Goal: Contribute content

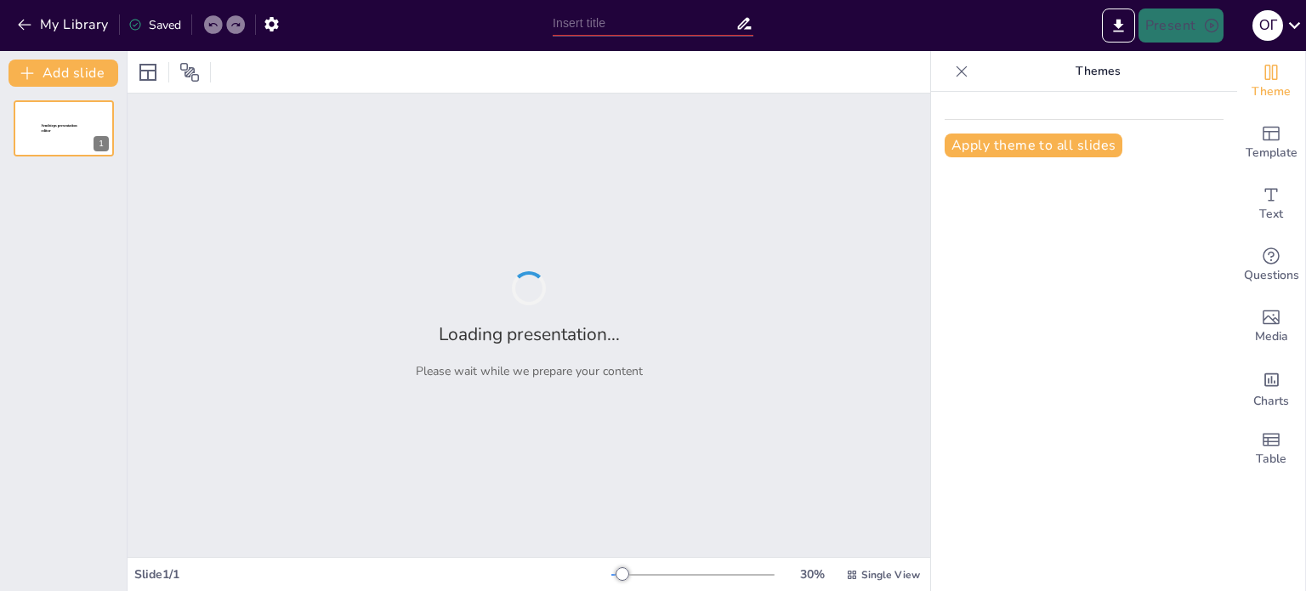
type input "Народні іграшки"
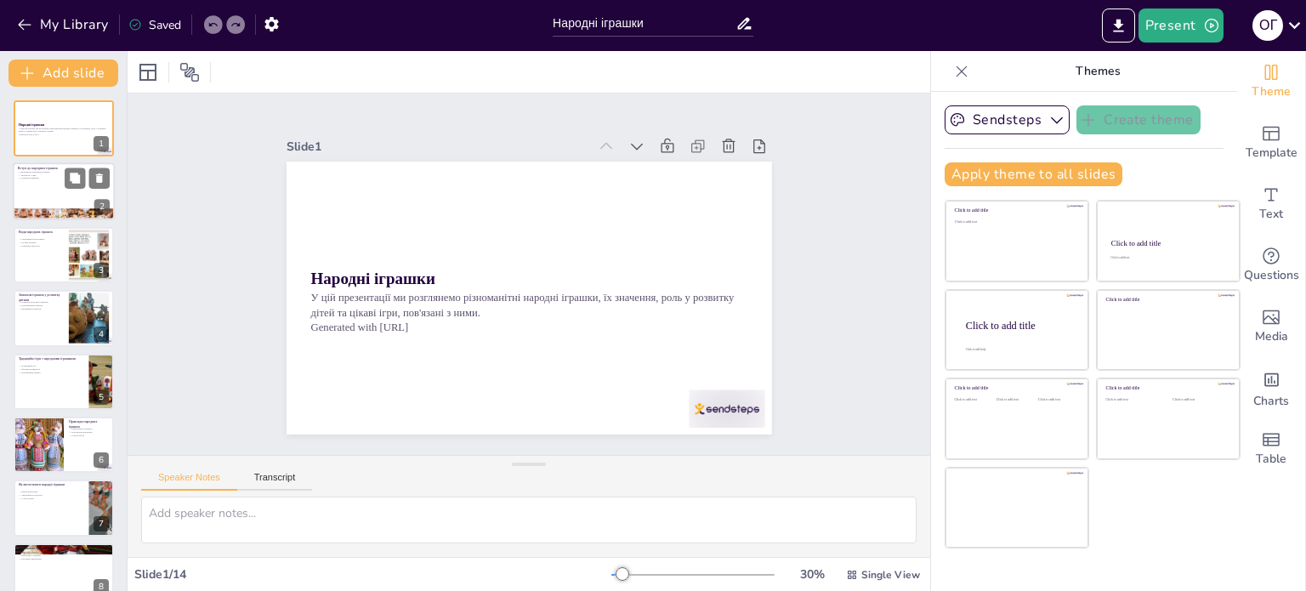
click at [42, 186] on div at bounding box center [64, 192] width 102 height 58
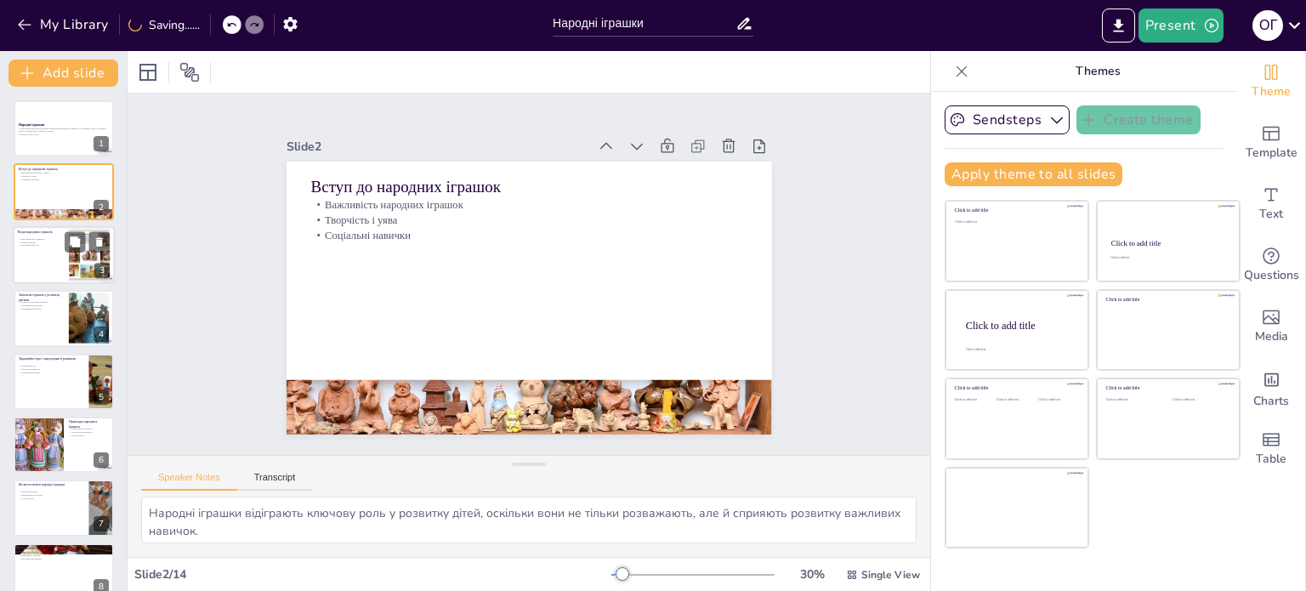
click at [45, 252] on div at bounding box center [64, 255] width 102 height 58
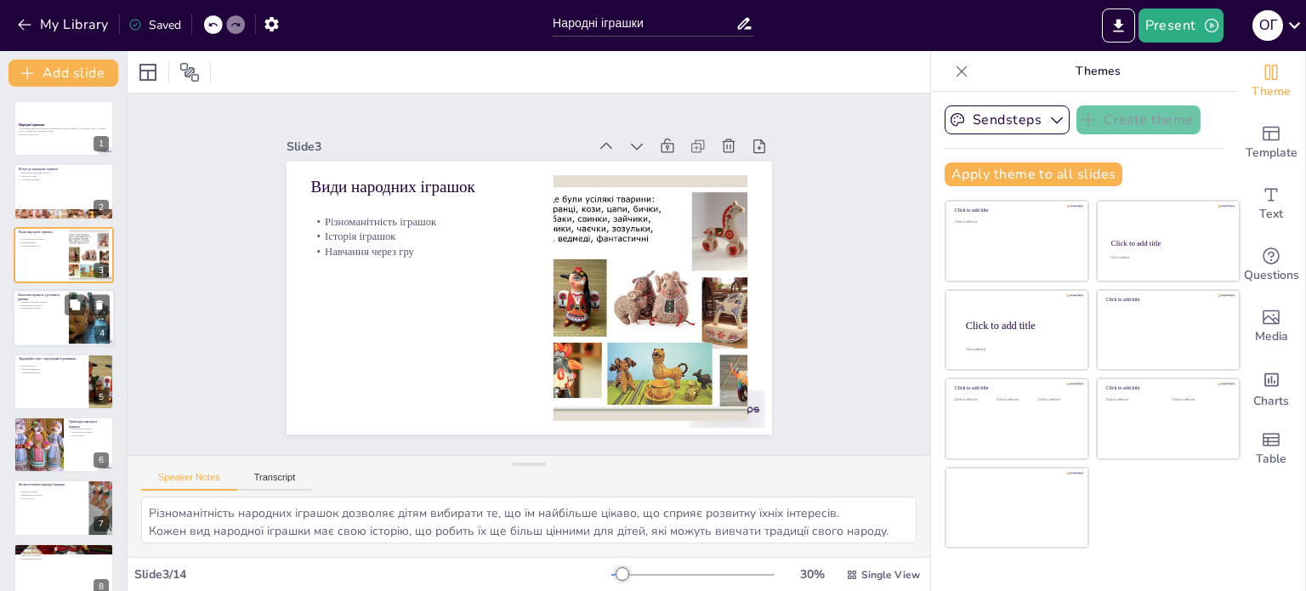
click at [48, 326] on div at bounding box center [64, 318] width 102 height 58
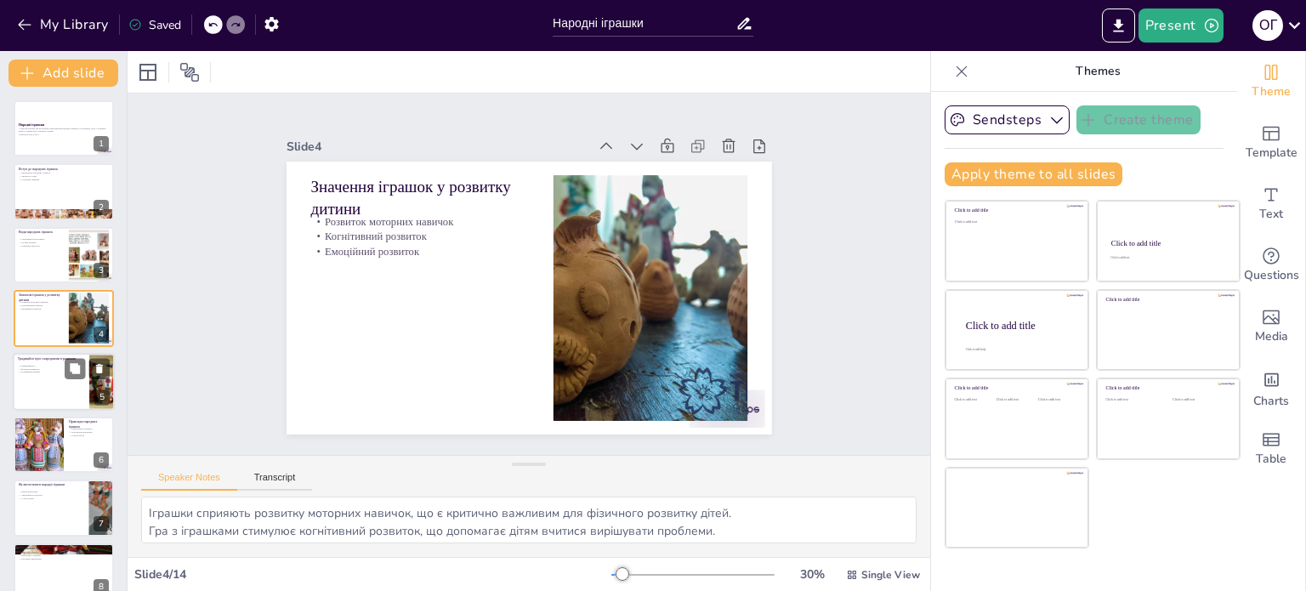
click at [49, 387] on div at bounding box center [64, 382] width 102 height 58
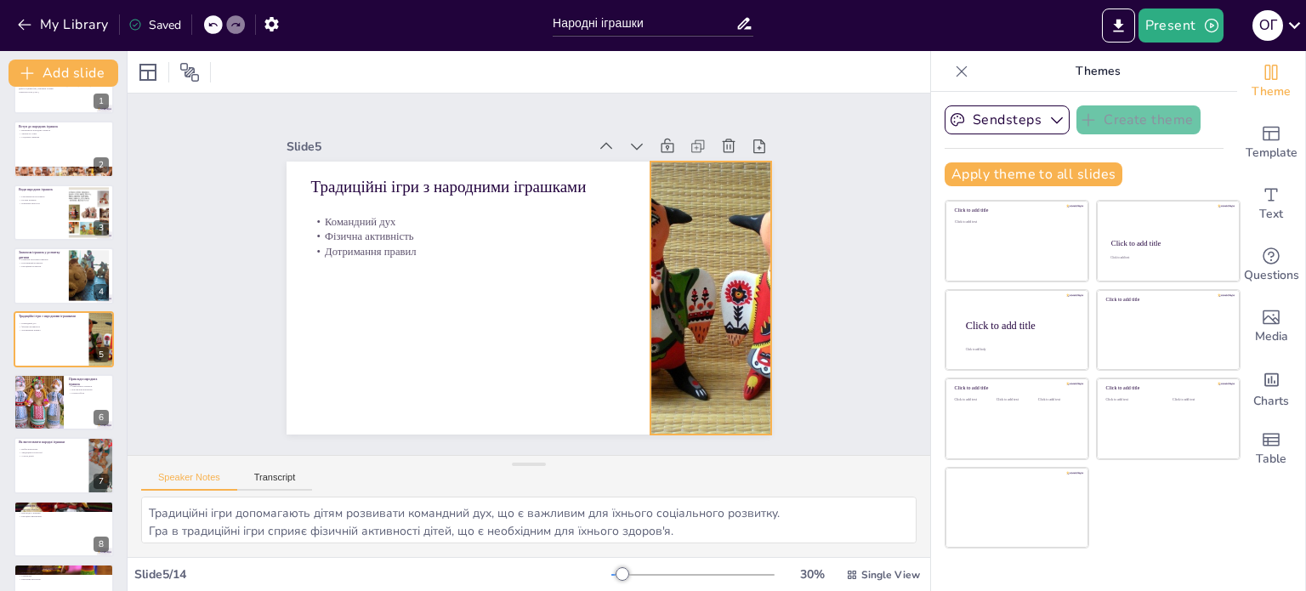
click at [706, 339] on div at bounding box center [707, 316] width 390 height 309
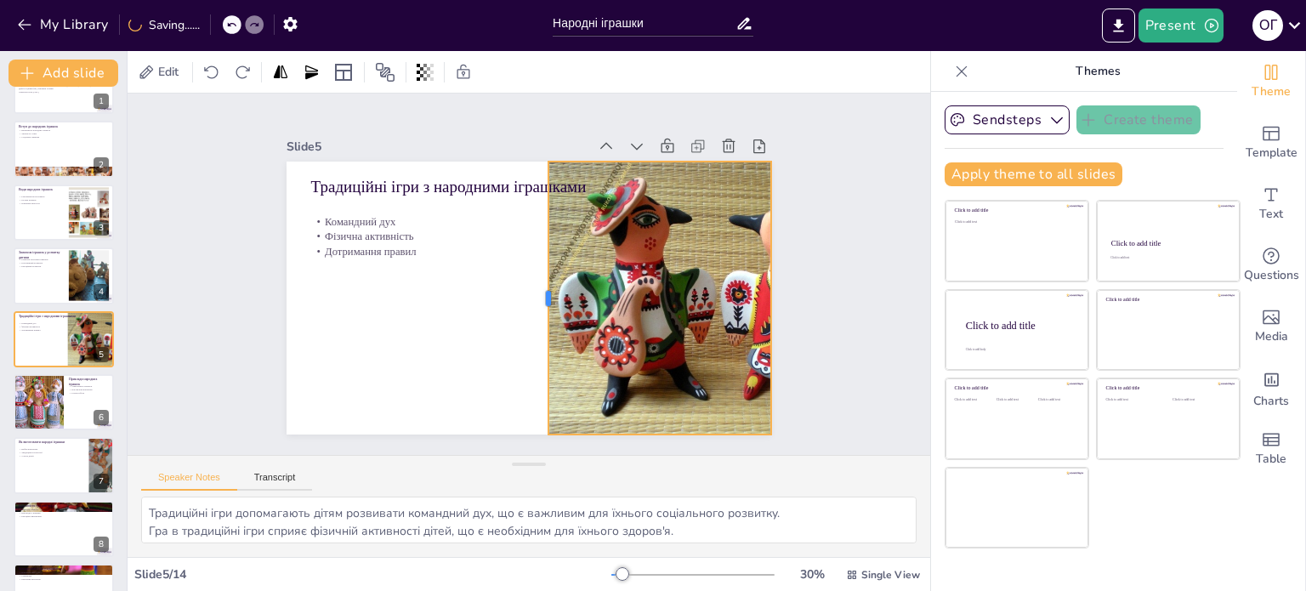
drag, startPoint x: 636, startPoint y: 291, endPoint x: 534, endPoint y: 276, distance: 103.0
click at [534, 276] on div at bounding box center [539, 298] width 42 height 273
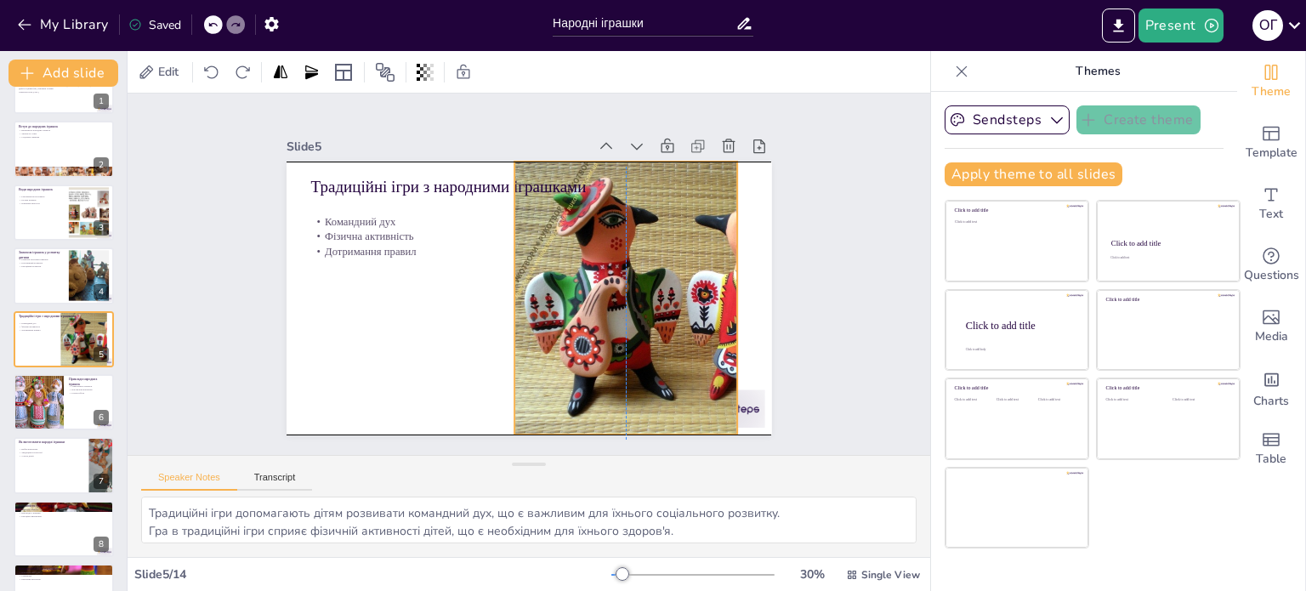
drag, startPoint x: 652, startPoint y: 303, endPoint x: 615, endPoint y: 309, distance: 36.9
click at [615, 309] on div at bounding box center [674, 313] width 390 height 309
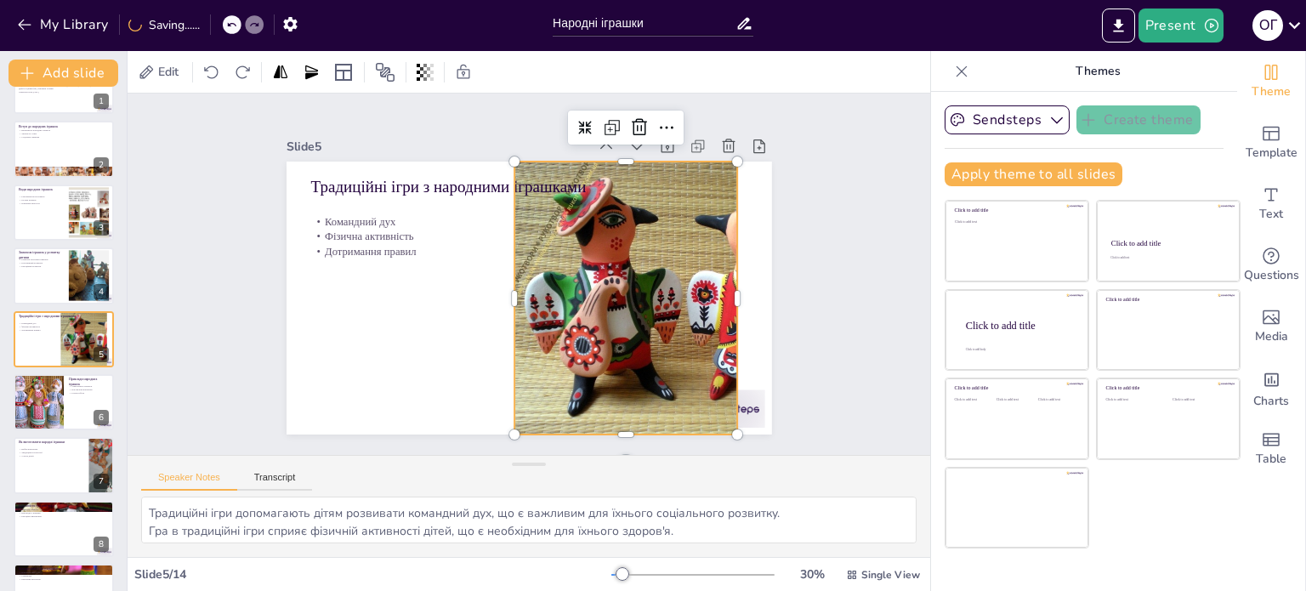
click at [720, 286] on div at bounding box center [668, 328] width 412 height 343
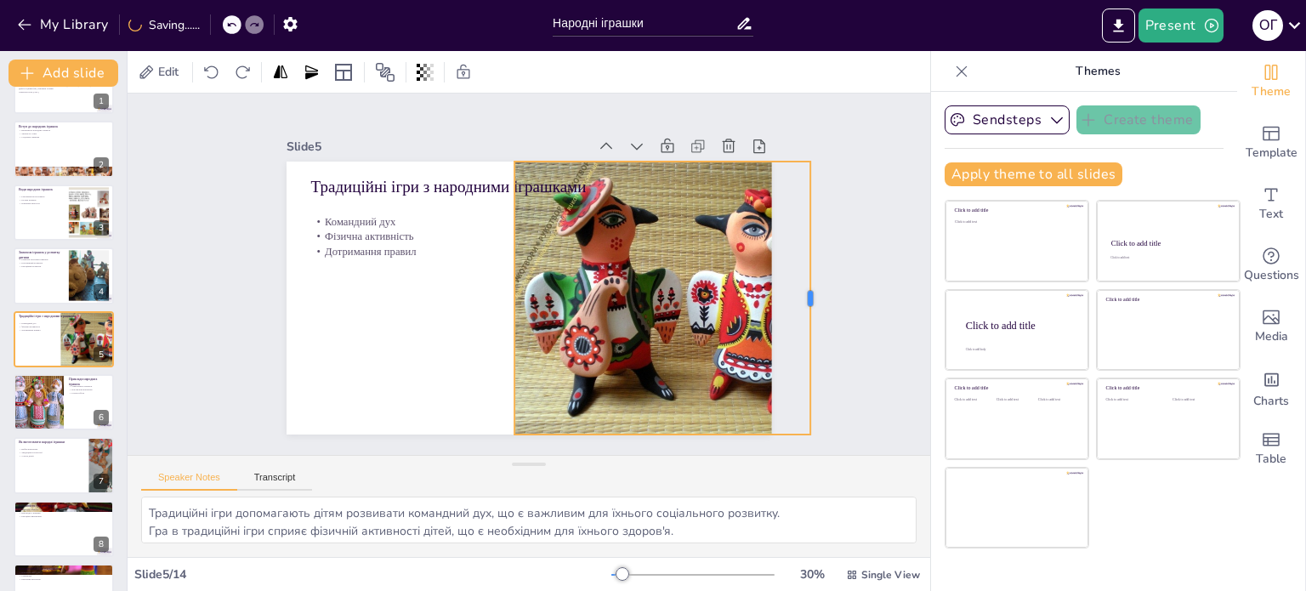
drag, startPoint x: 726, startPoint y: 292, endPoint x: 799, endPoint y: 314, distance: 76.6
click at [799, 348] on div at bounding box center [748, 462] width 172 height 229
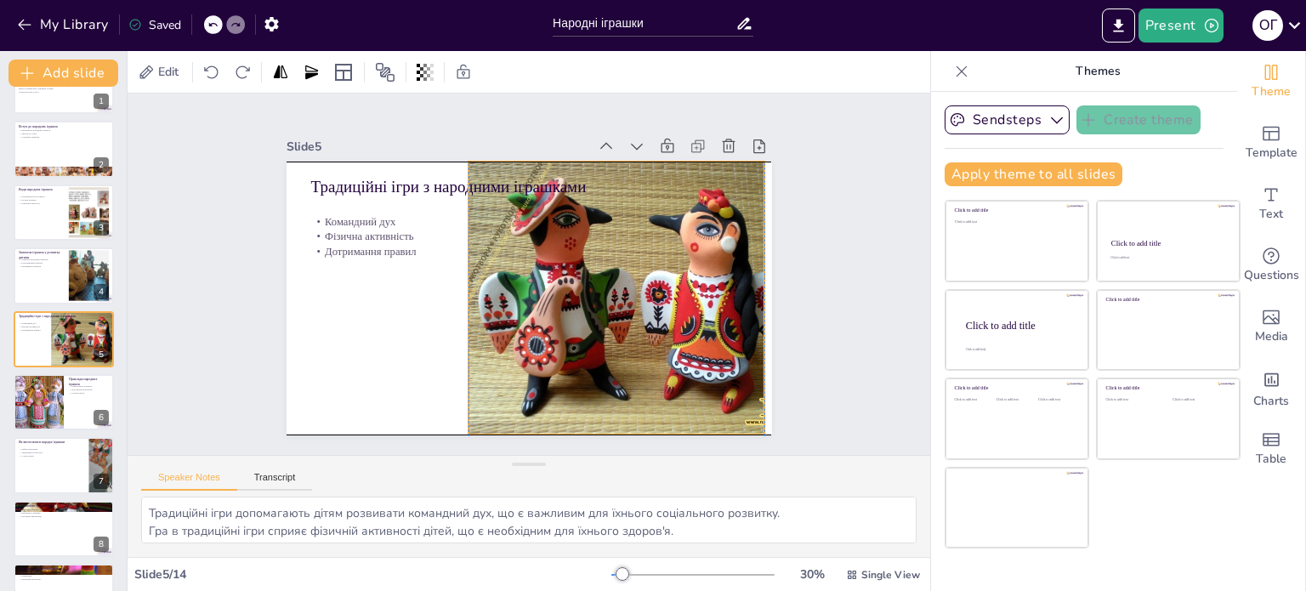
drag, startPoint x: 667, startPoint y: 301, endPoint x: 620, endPoint y: 303, distance: 47.6
click at [620, 303] on div at bounding box center [618, 327] width 430 height 371
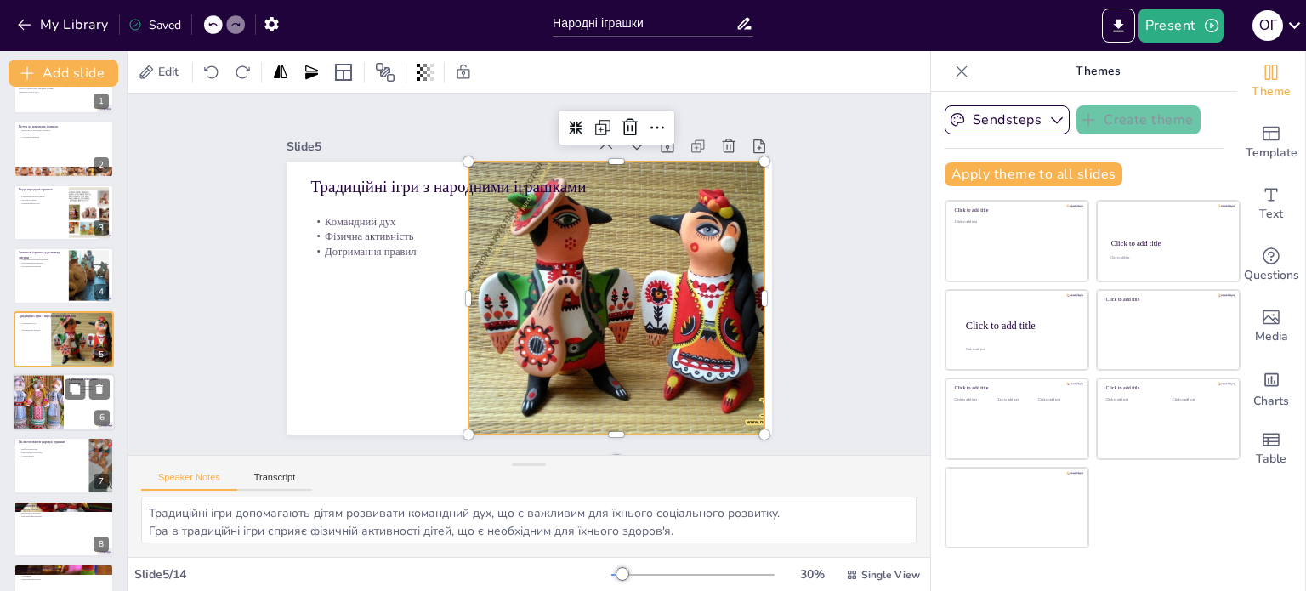
click at [48, 400] on div at bounding box center [38, 402] width 76 height 58
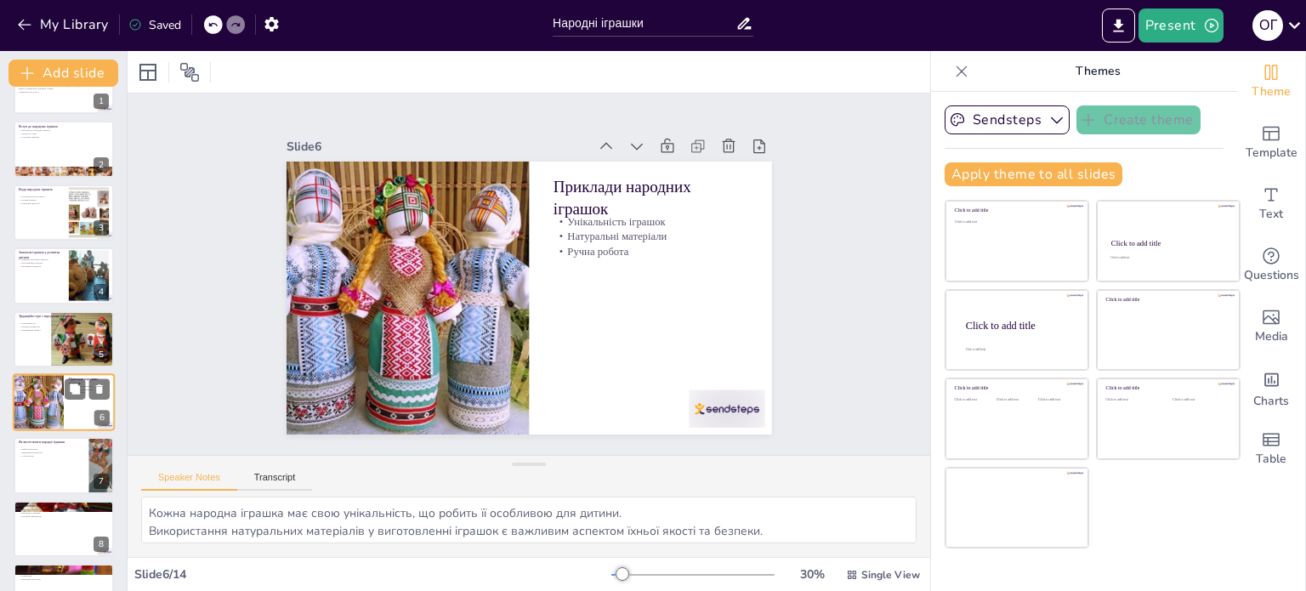
scroll to position [105, 0]
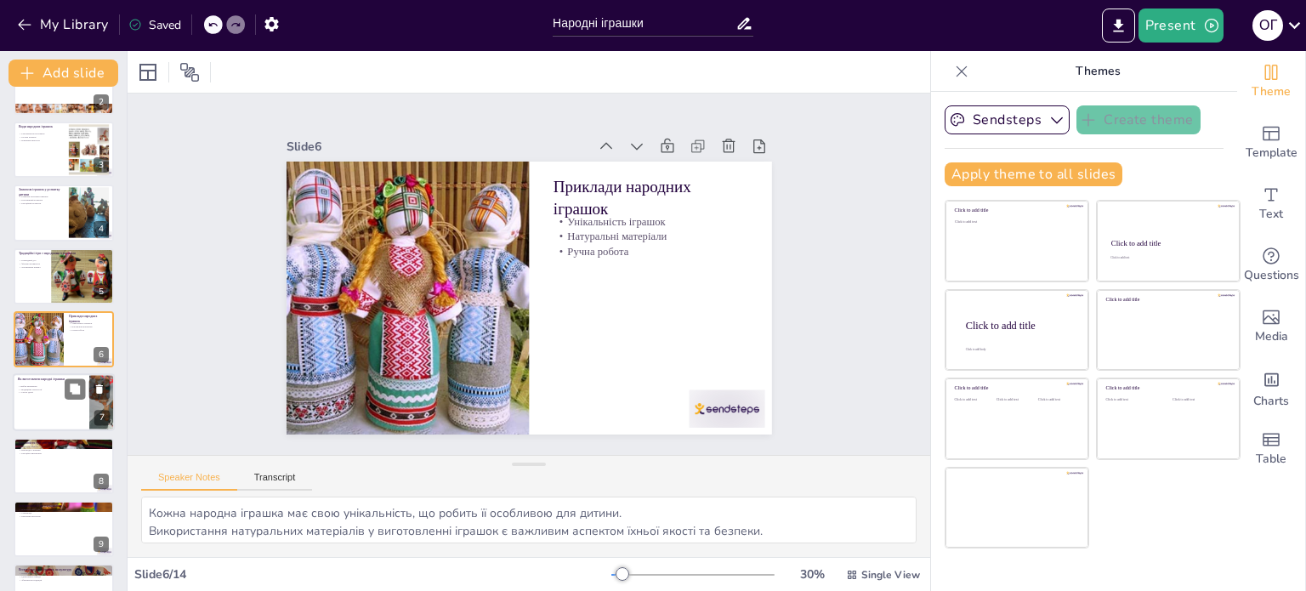
click at [51, 405] on div at bounding box center [64, 403] width 102 height 58
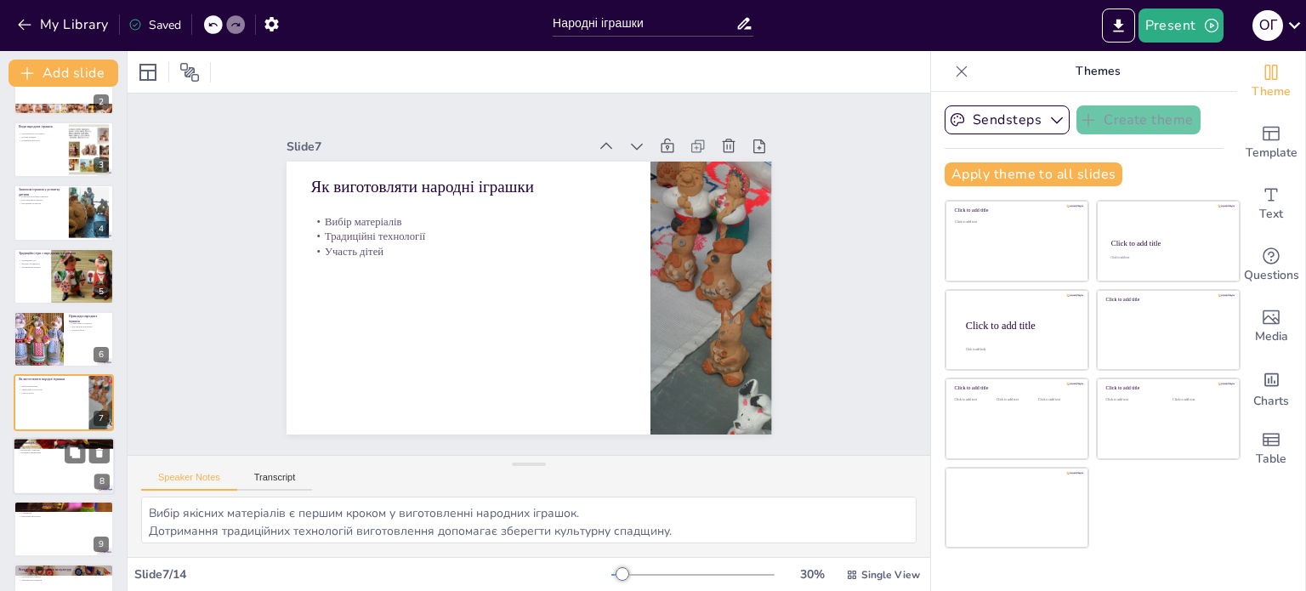
scroll to position [169, 0]
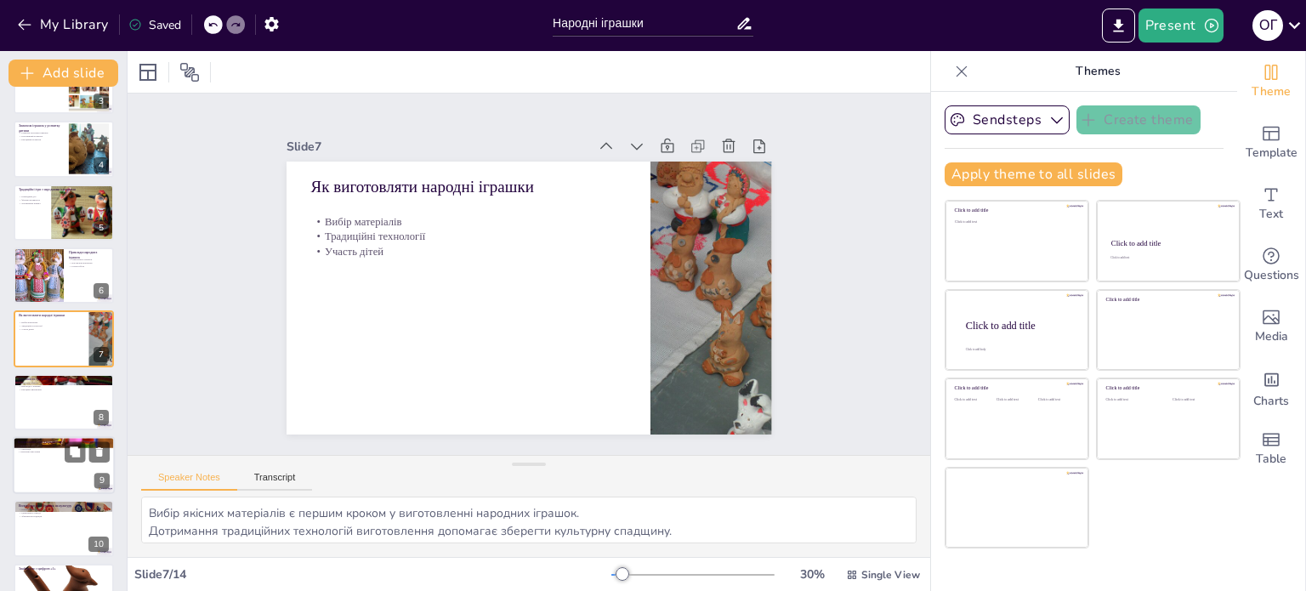
click at [37, 407] on div at bounding box center [64, 402] width 100 height 56
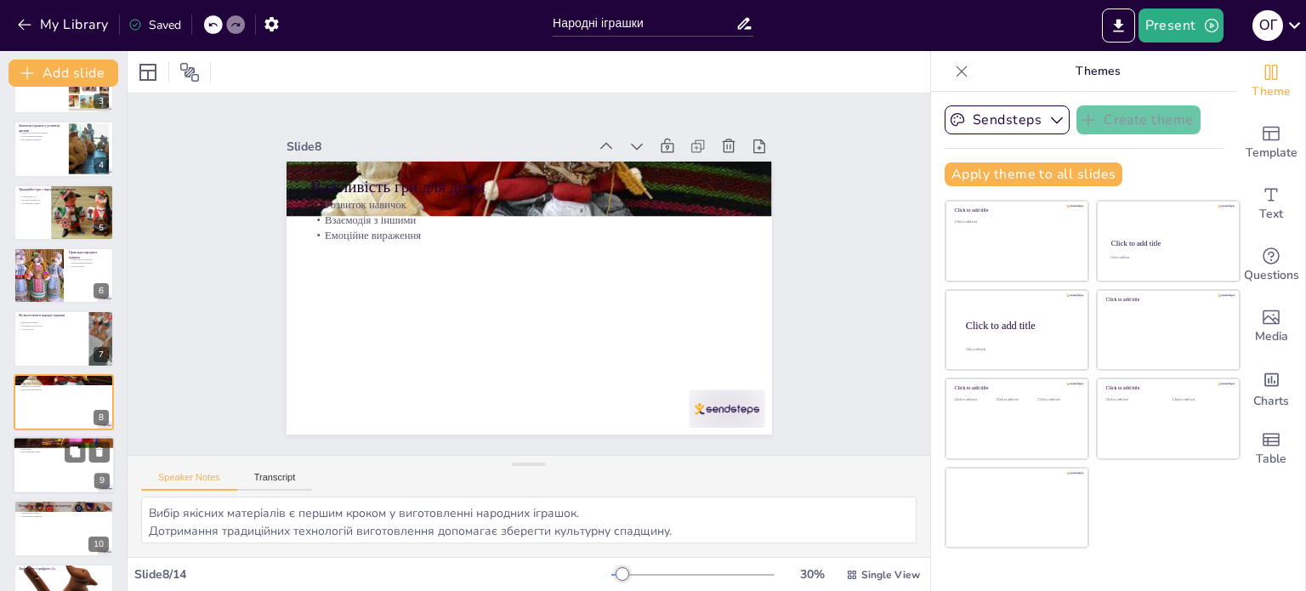
type textarea "Гра допомагає дітям розвивати навички, які знадобляться їм у дорослому житті, т…"
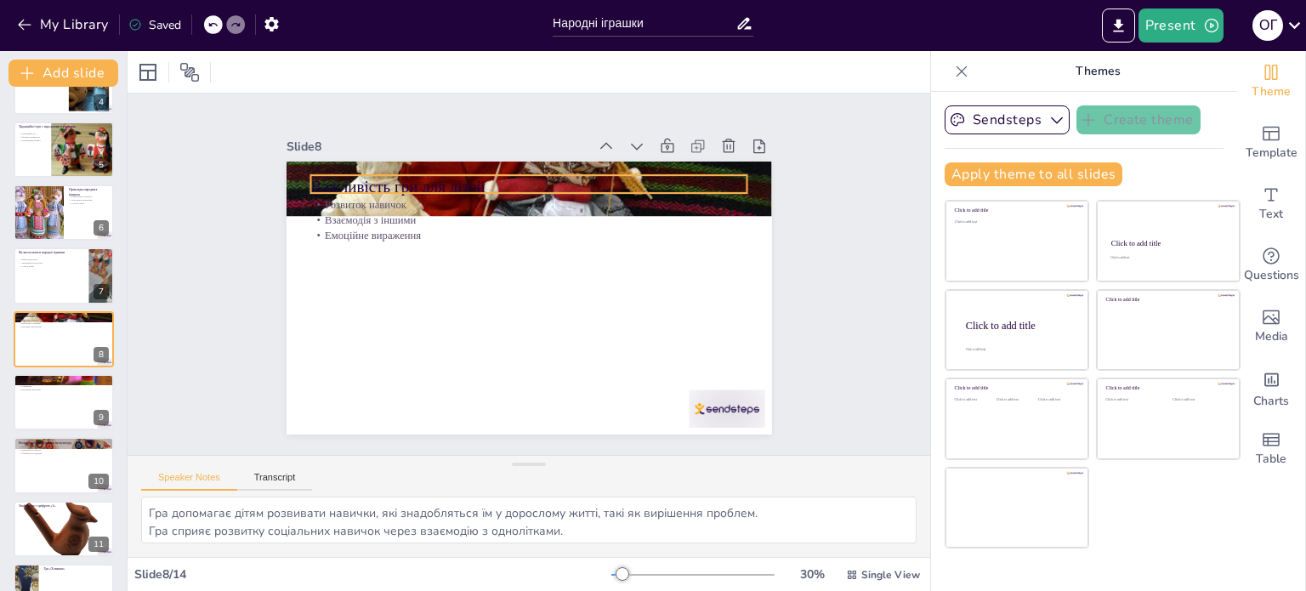
click at [534, 172] on p "Важливість гри для дітей" at bounding box center [547, 188] width 432 height 113
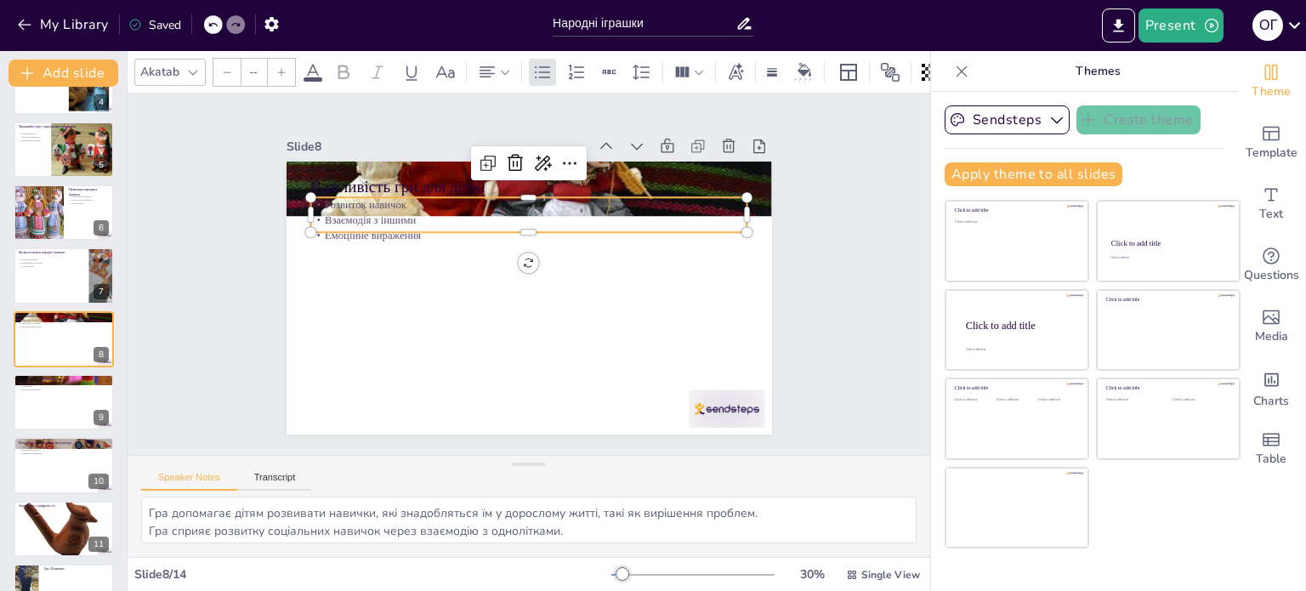
type input "32"
click at [541, 199] on p "Розвиток навичок" at bounding box center [536, 205] width 436 height 60
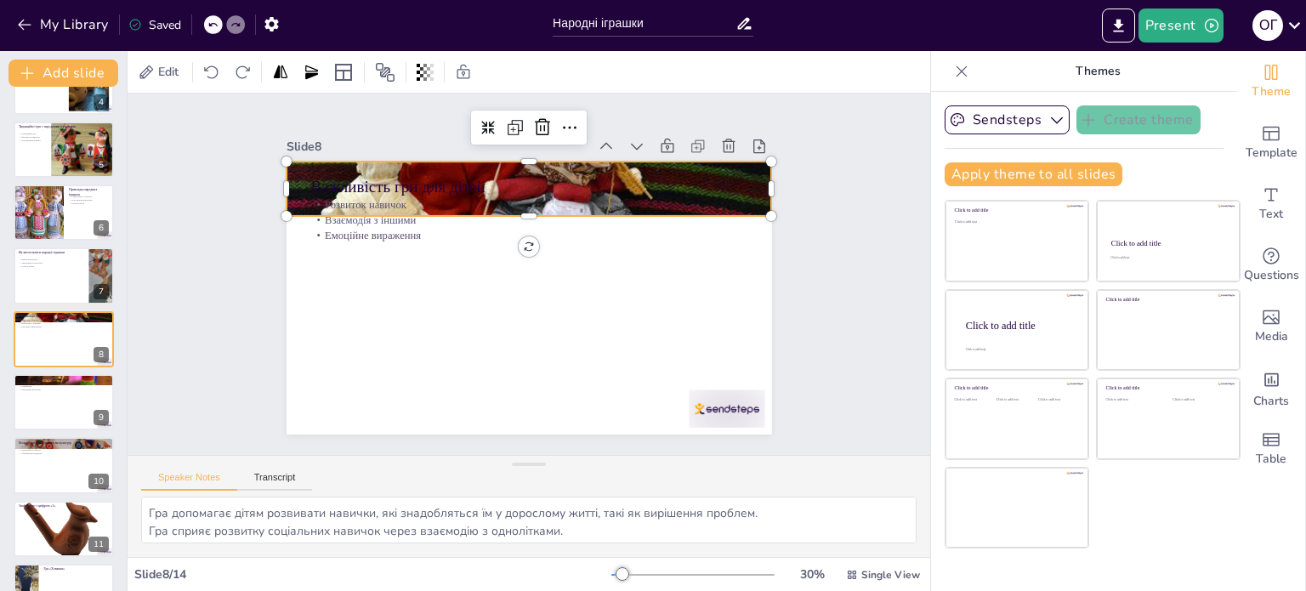
click at [609, 161] on div at bounding box center [537, 189] width 558 height 775
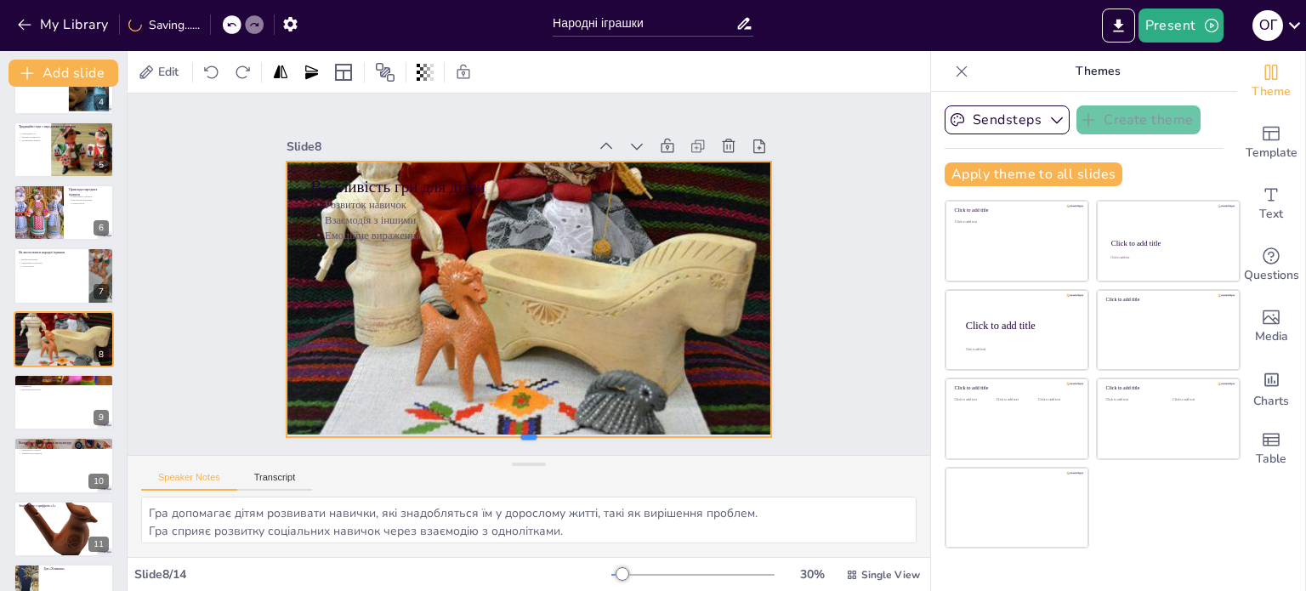
drag, startPoint x: 510, startPoint y: 213, endPoint x: 469, endPoint y: 434, distance: 224.7
click at [469, 434] on div at bounding box center [494, 440] width 478 height 114
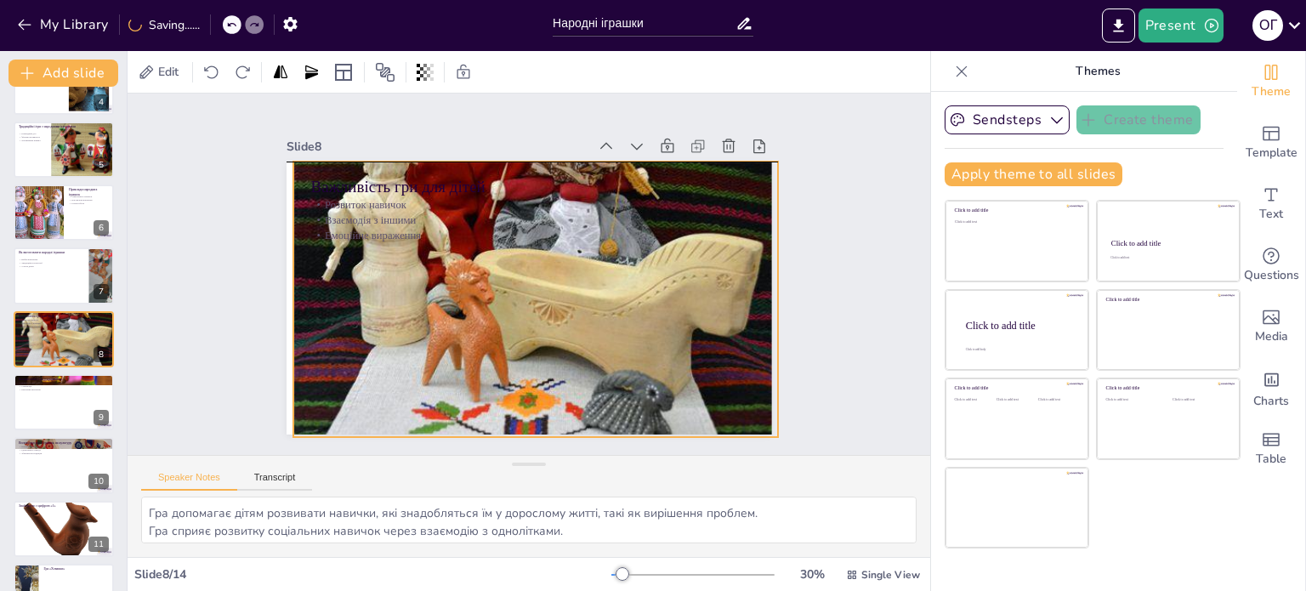
click at [522, 248] on div at bounding box center [544, 190] width 558 height 775
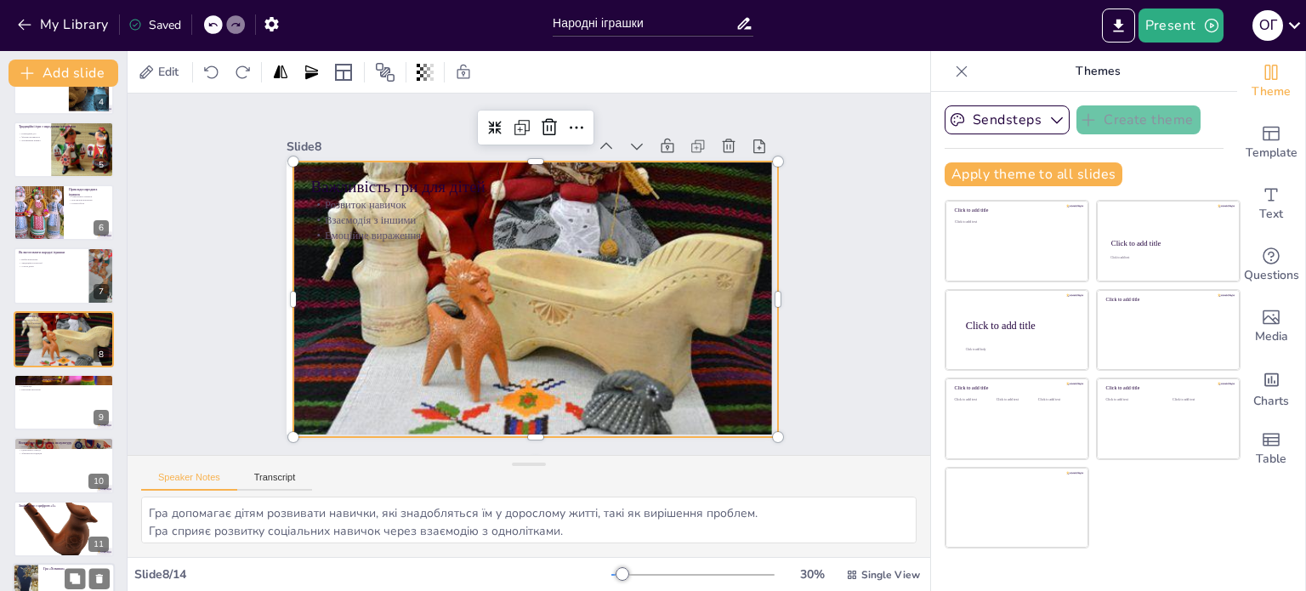
click at [88, 462] on div at bounding box center [87, 452] width 44 height 20
type textarea "Народні іграшки є важливими елементами культурної спадщини, які формують іденти…"
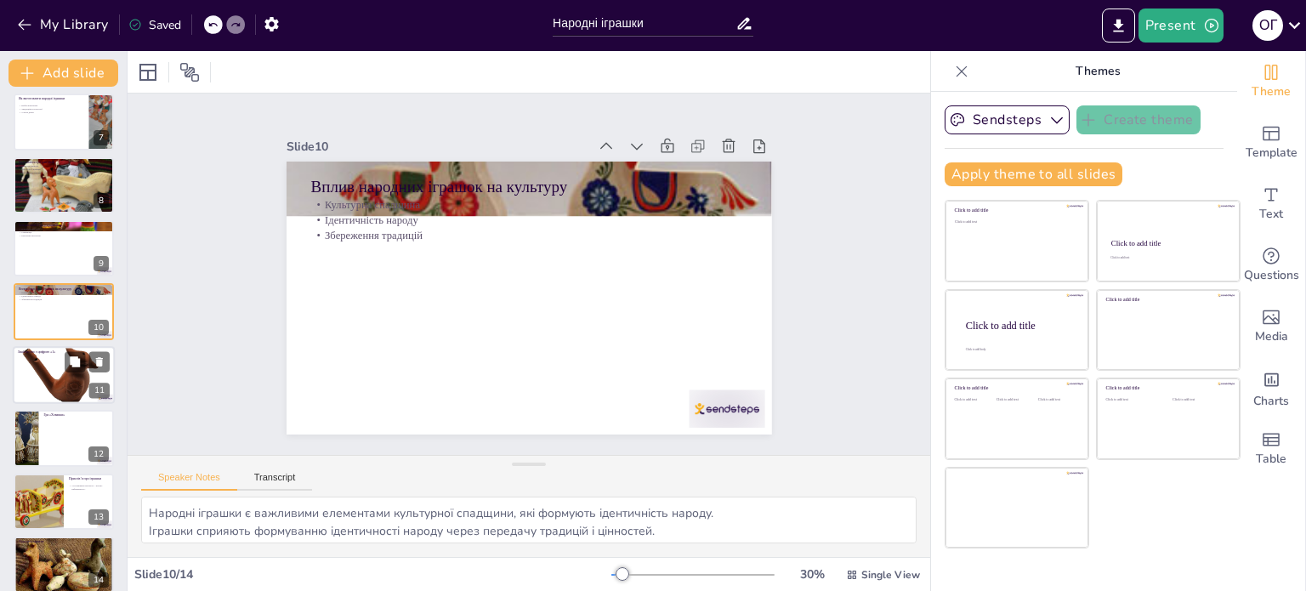
scroll to position [401, 0]
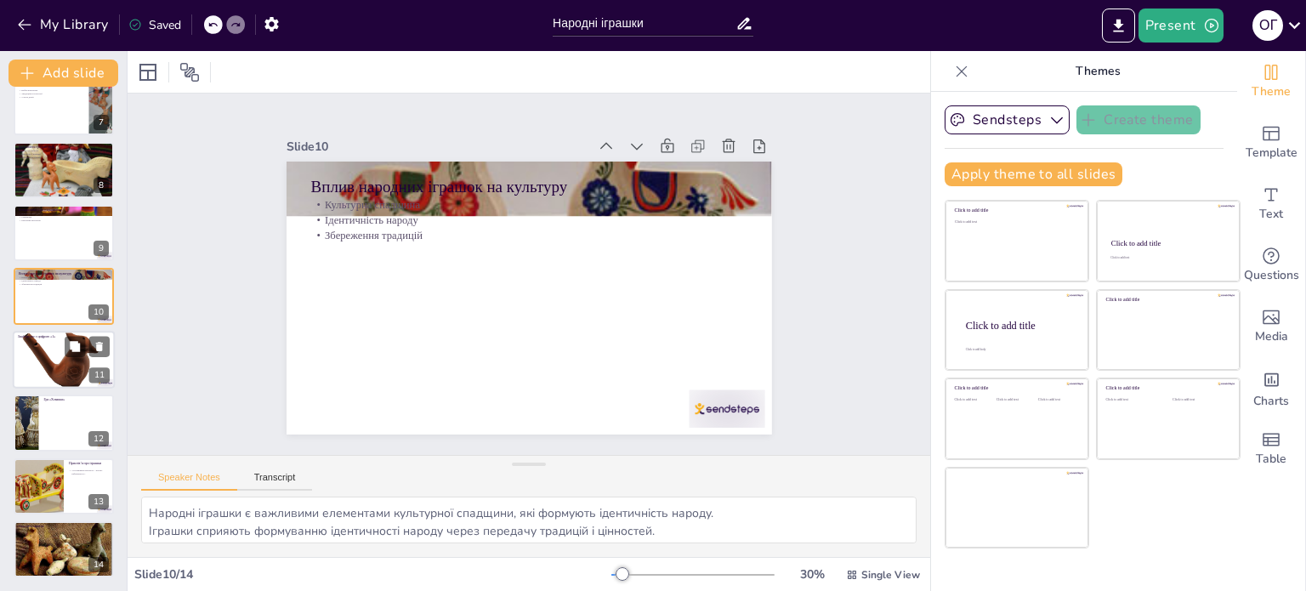
click at [37, 365] on div at bounding box center [64, 360] width 102 height 106
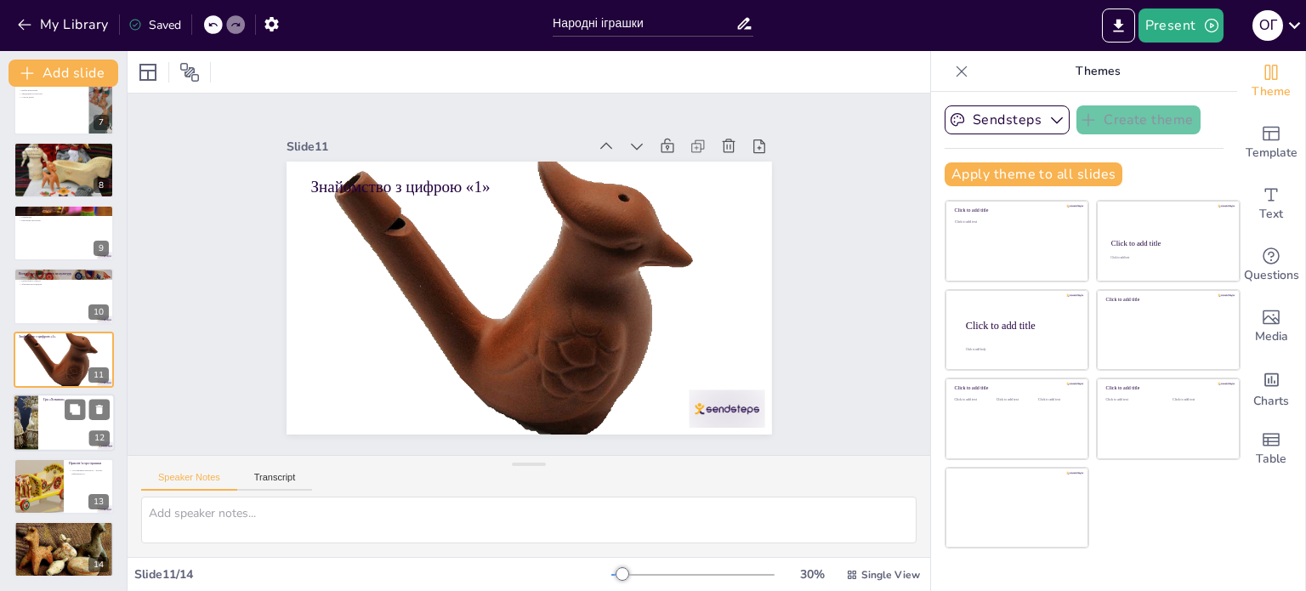
click at [47, 421] on div at bounding box center [64, 423] width 102 height 58
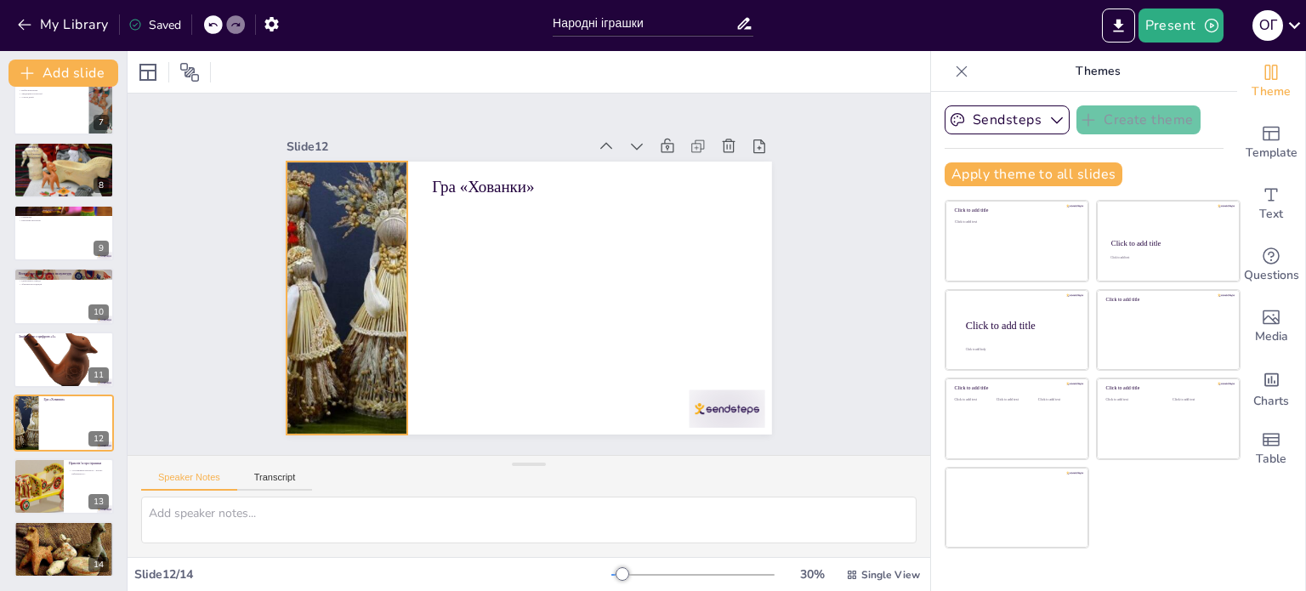
click at [343, 282] on div at bounding box center [345, 279] width 546 height 326
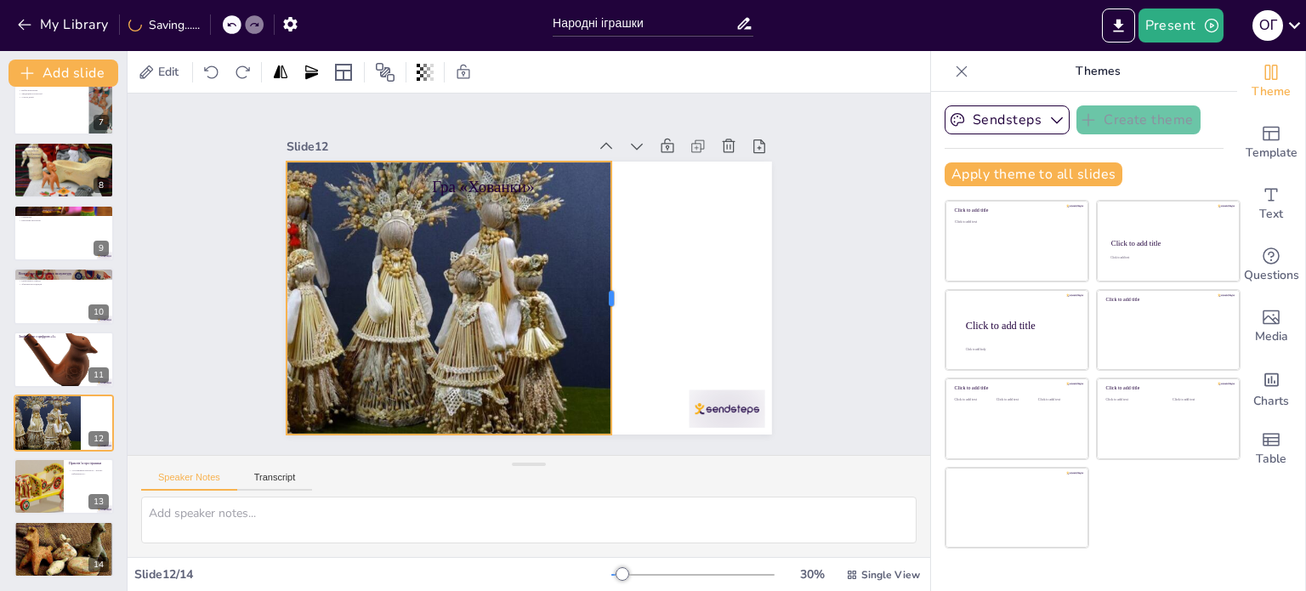
drag, startPoint x: 398, startPoint y: 288, endPoint x: 602, endPoint y: 316, distance: 205.9
click at [602, 316] on div at bounding box center [594, 339] width 148 height 243
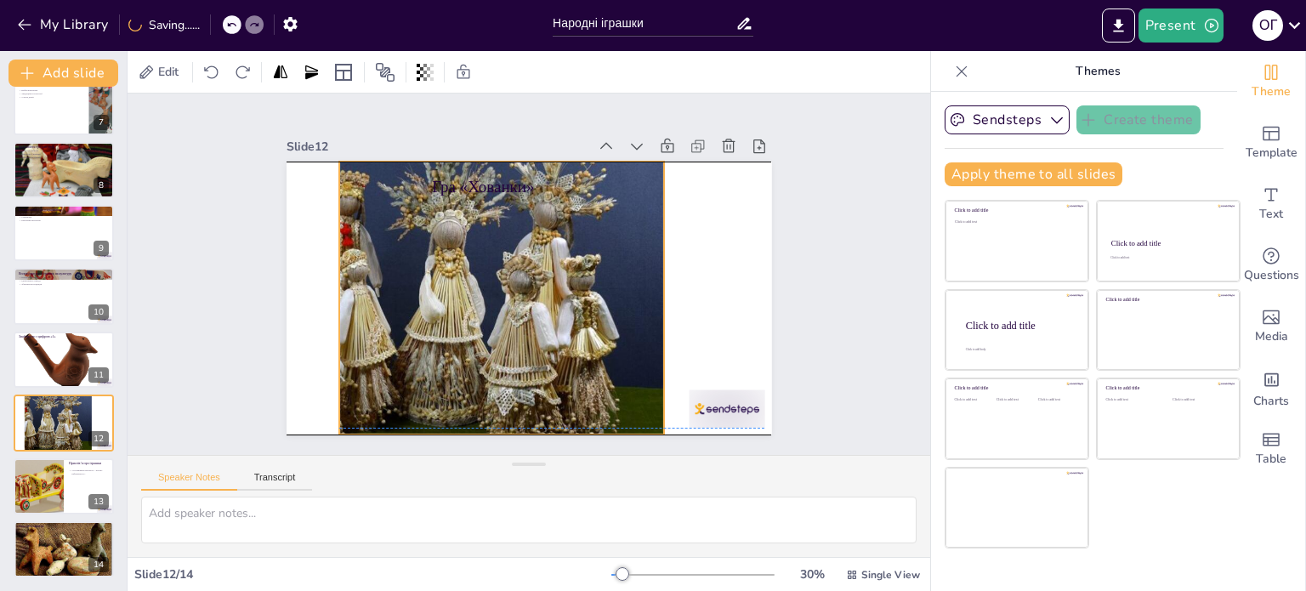
drag, startPoint x: 515, startPoint y: 318, endPoint x: 568, endPoint y: 315, distance: 52.8
click at [568, 315] on div at bounding box center [399, 275] width 572 height 385
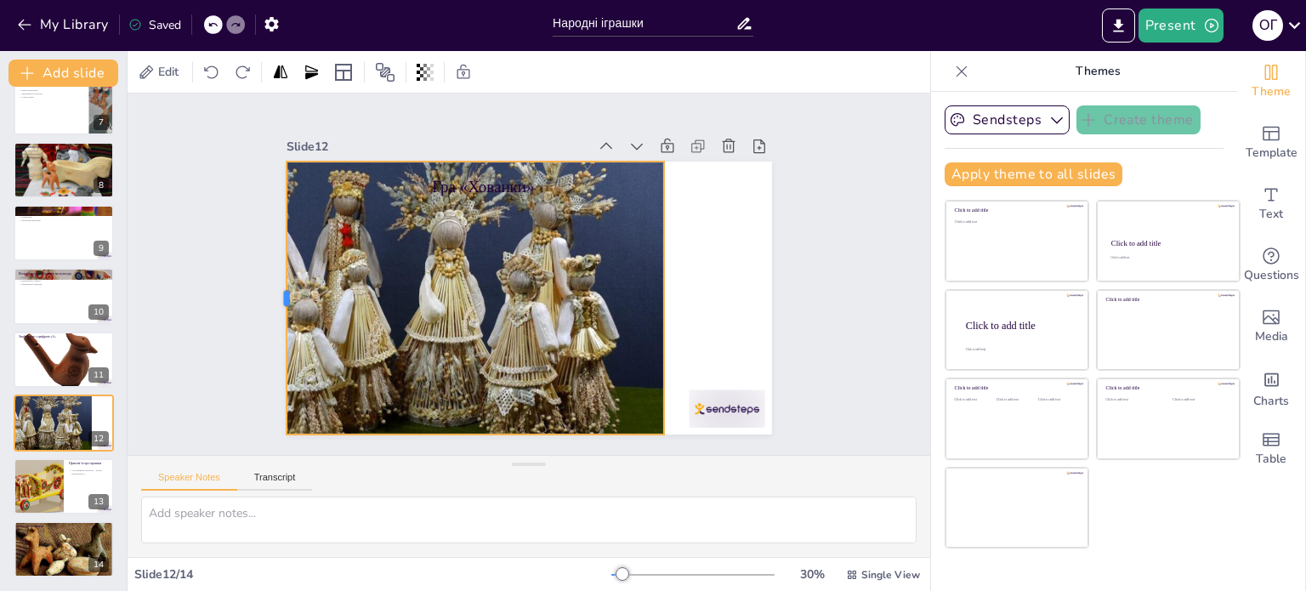
drag, startPoint x: 323, startPoint y: 285, endPoint x: 270, endPoint y: 273, distance: 54.0
click at [270, 273] on div at bounding box center [280, 244] width 70 height 269
click at [37, 482] on div at bounding box center [38, 486] width 86 height 58
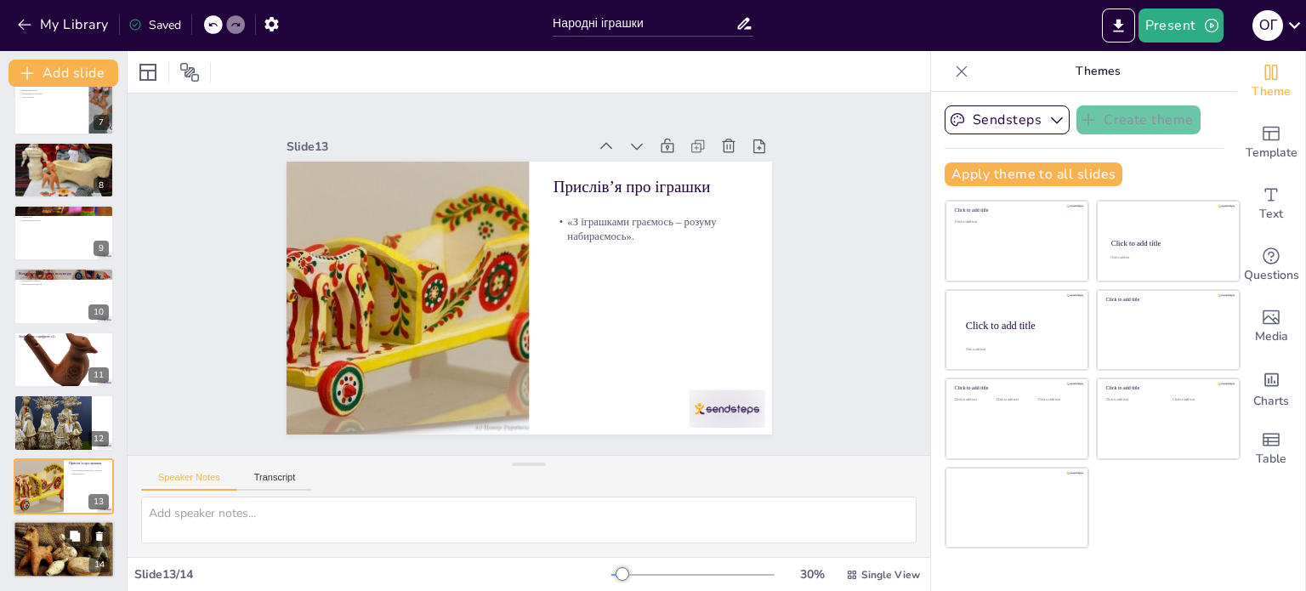
click at [34, 555] on div at bounding box center [64, 549] width 102 height 70
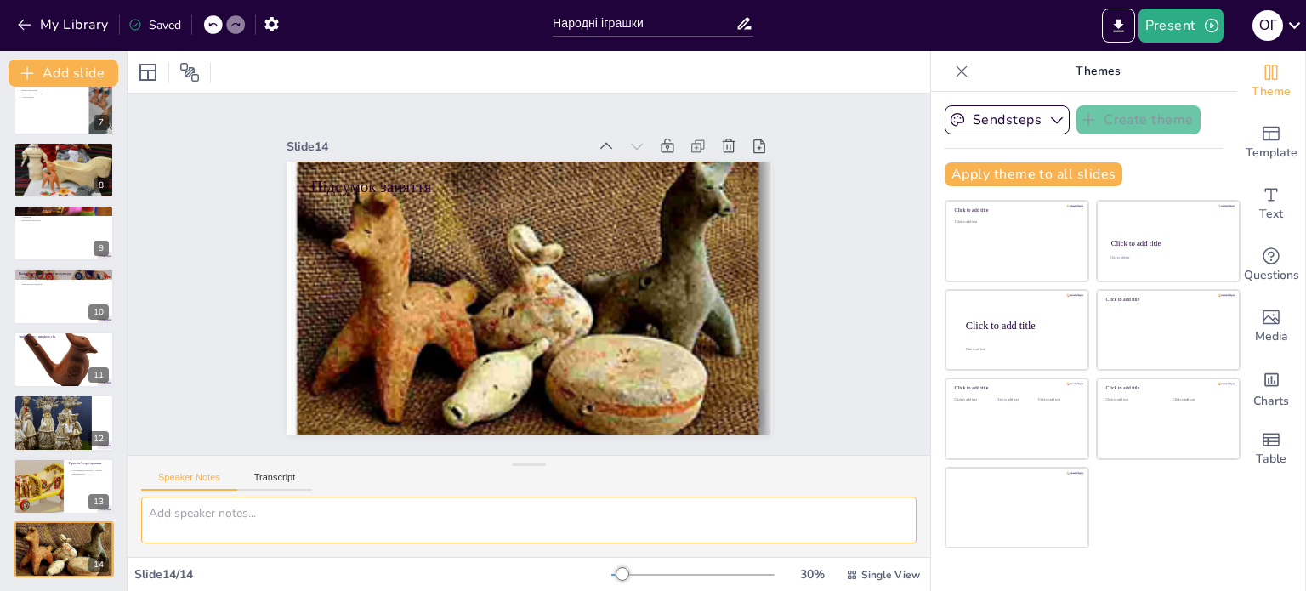
click at [343, 523] on textarea at bounding box center [528, 519] width 775 height 47
